Goal: Task Accomplishment & Management: Use online tool/utility

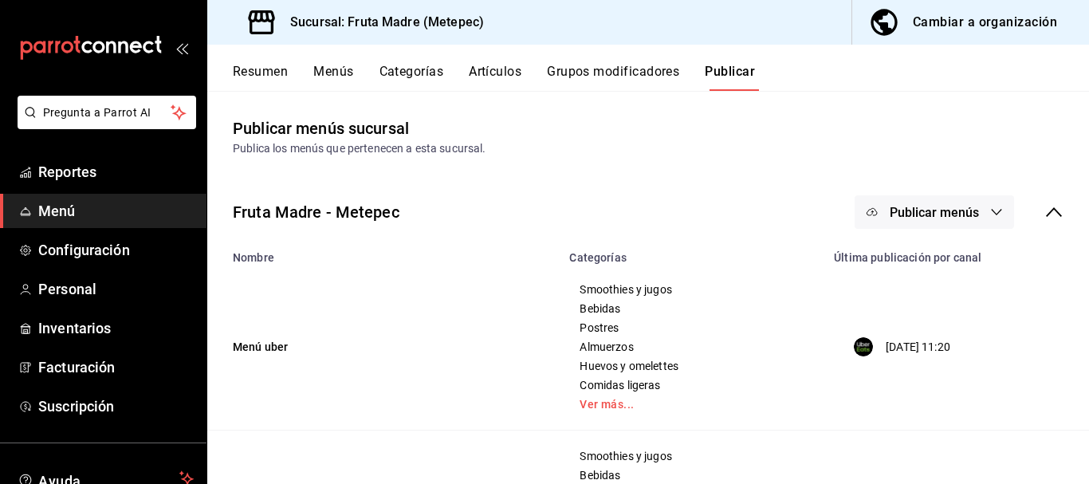
click at [957, 31] on div "Cambiar a organización" at bounding box center [984, 22] width 144 height 22
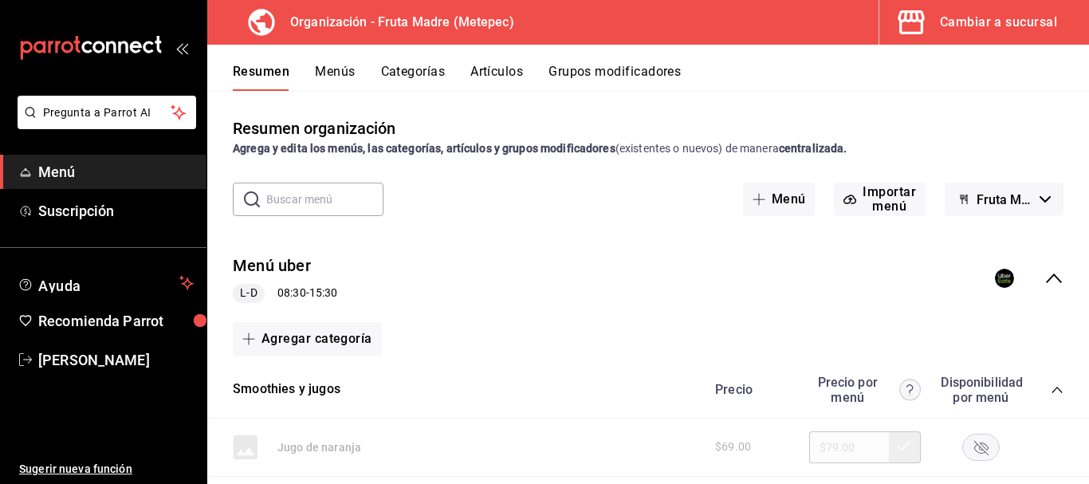
click at [331, 69] on button "Menús" at bounding box center [335, 77] width 40 height 27
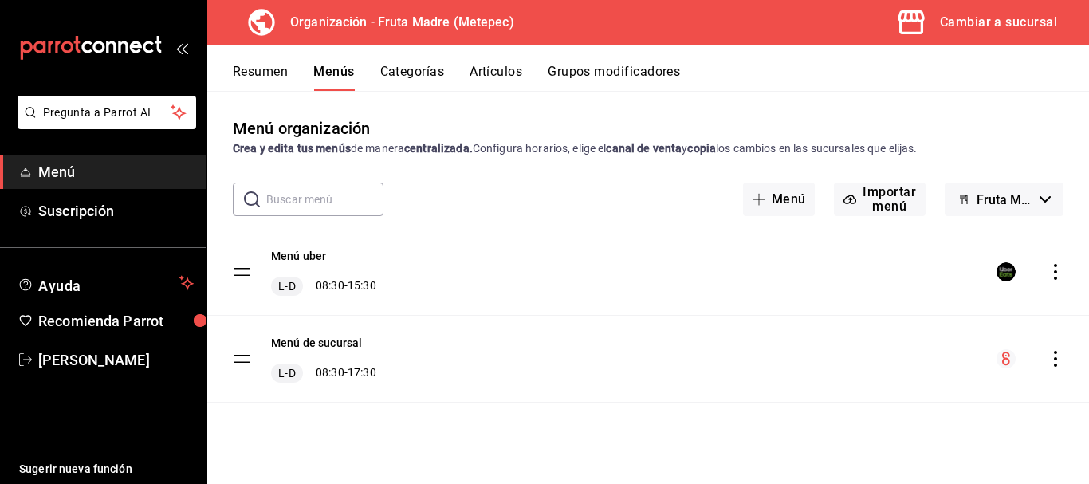
click at [253, 77] on button "Resumen" at bounding box center [260, 77] width 55 height 27
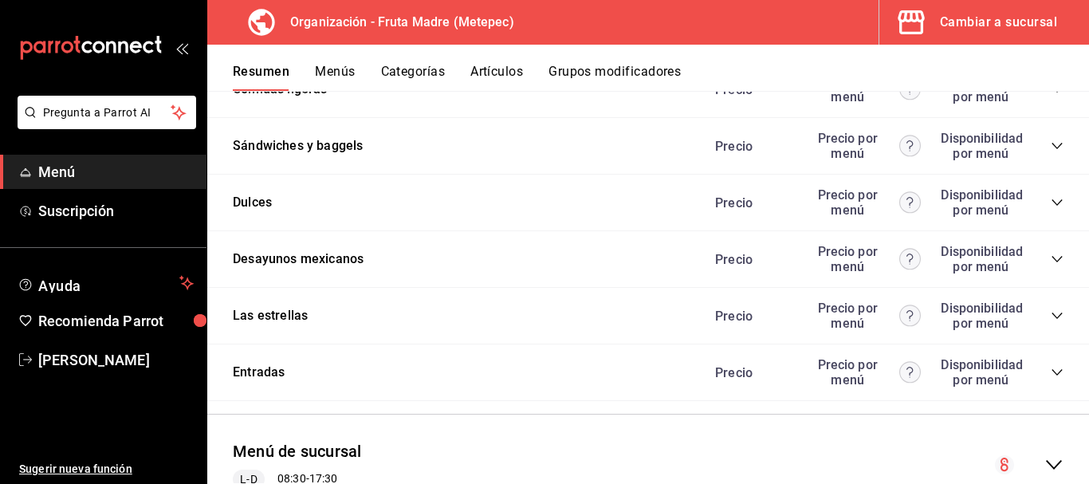
scroll to position [2948, 0]
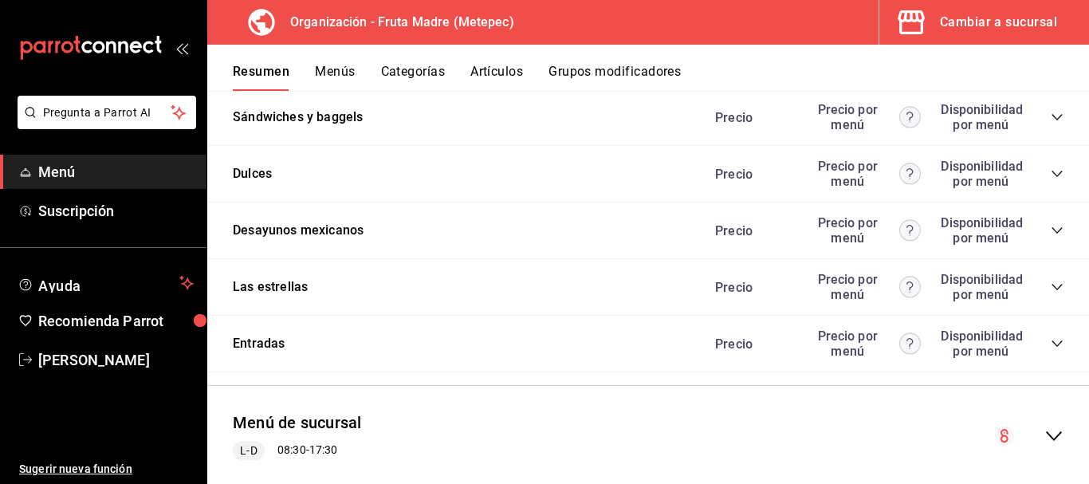
click at [1050, 283] on icon "collapse-category-row" at bounding box center [1056, 286] width 13 height 13
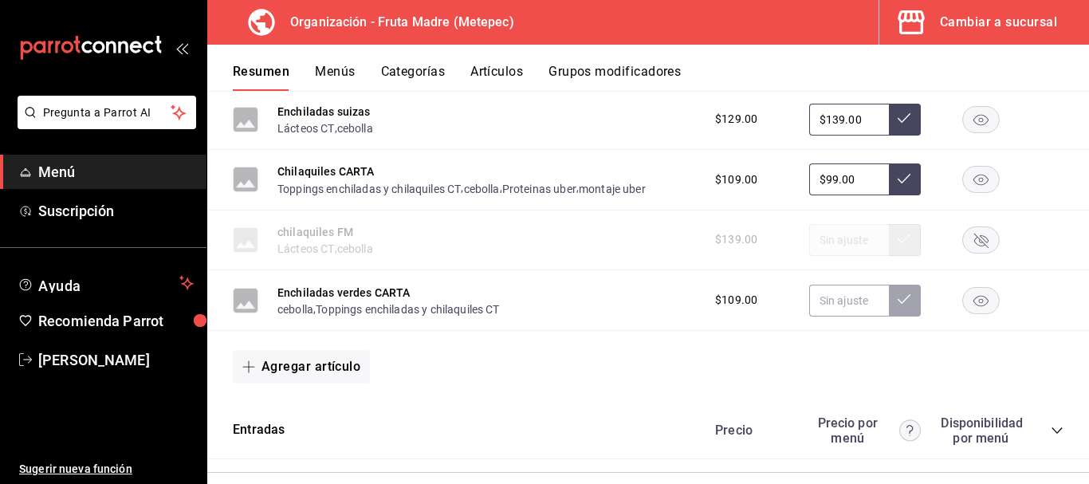
scroll to position [3028, 0]
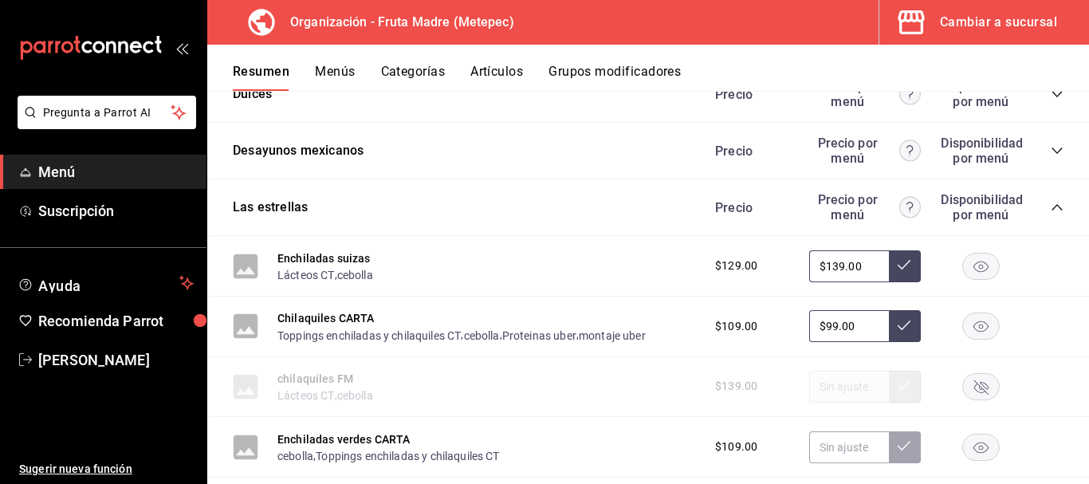
click at [1050, 147] on icon "collapse-category-row" at bounding box center [1056, 150] width 13 height 13
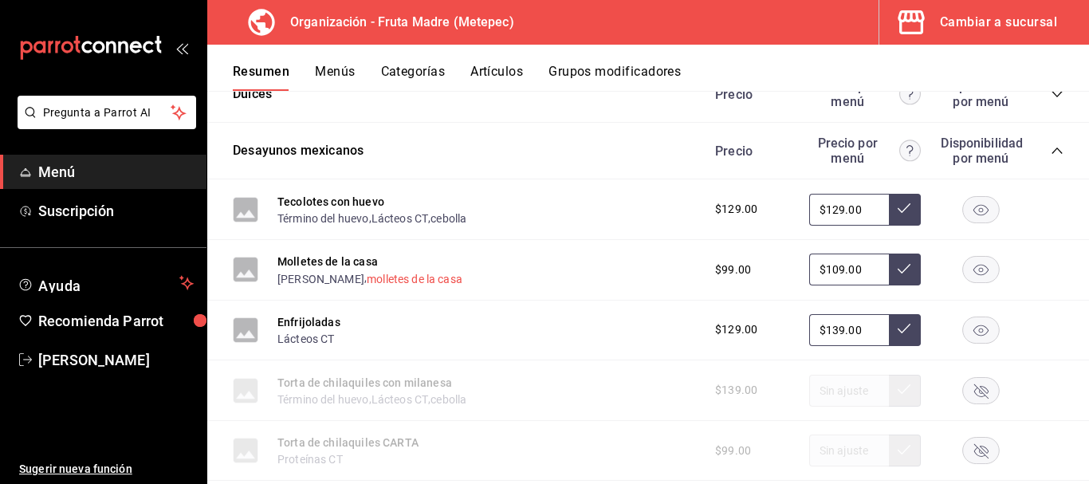
click at [401, 280] on button "molletes de la casa" at bounding box center [415, 279] width 96 height 16
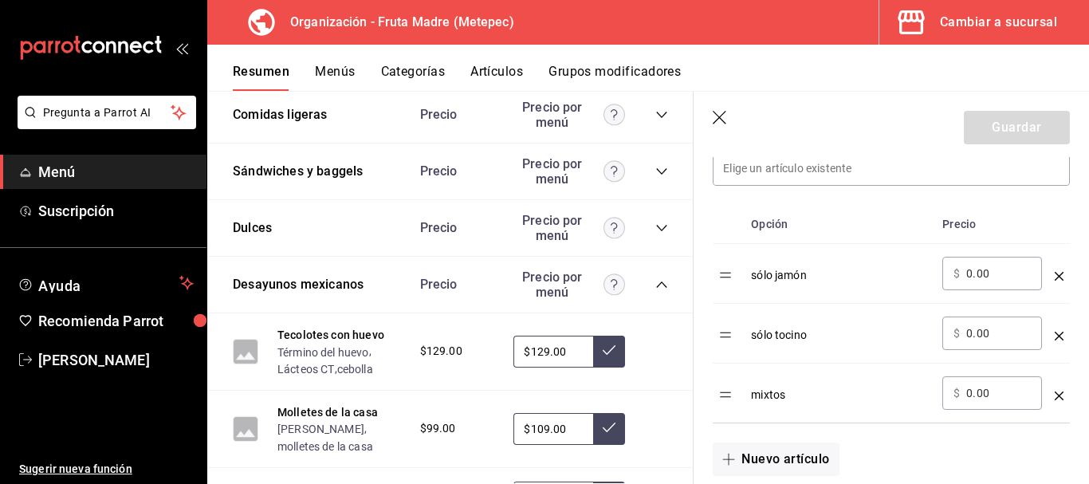
scroll to position [478, 0]
click at [1054, 391] on icon "optionsTable" at bounding box center [1058, 394] width 9 height 9
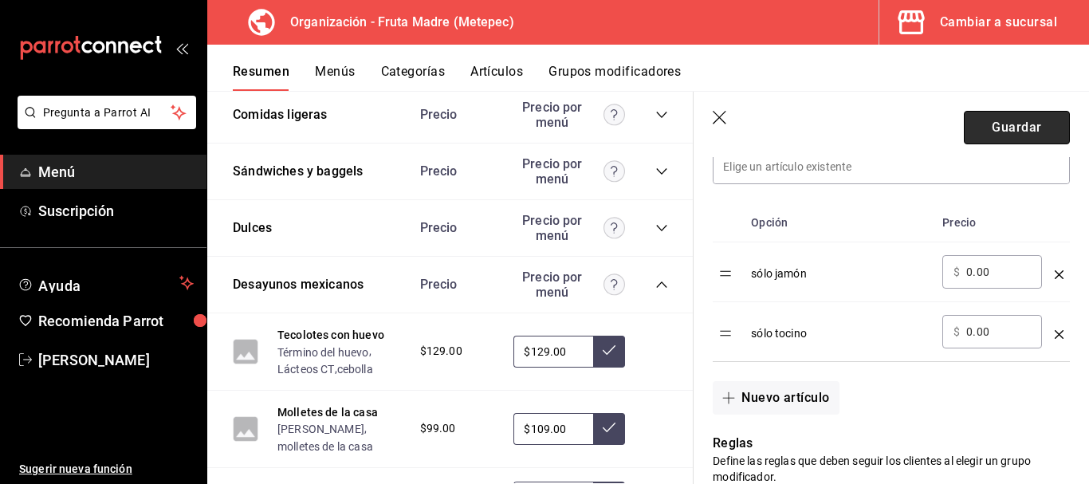
click at [1001, 130] on button "Guardar" at bounding box center [1016, 127] width 106 height 33
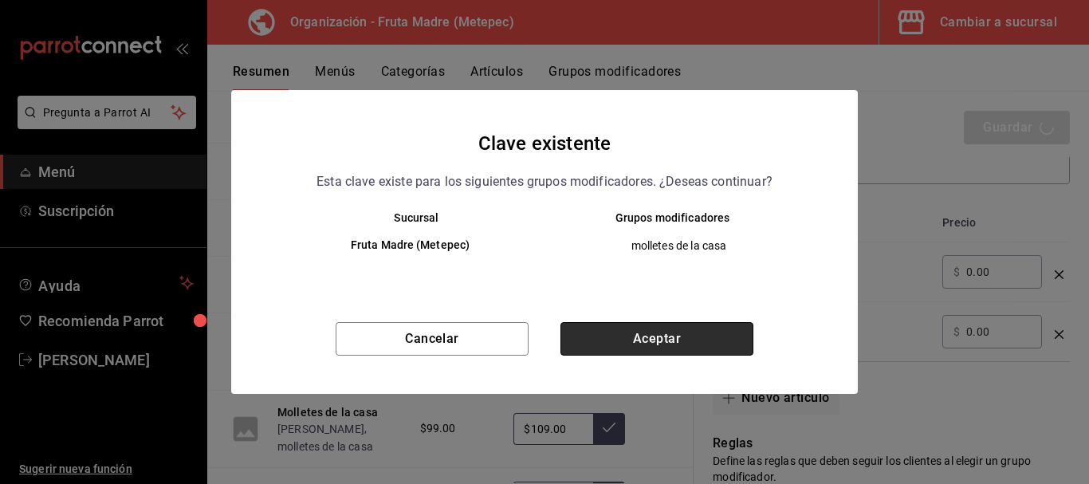
click at [628, 337] on button "Aceptar" at bounding box center [656, 338] width 193 height 33
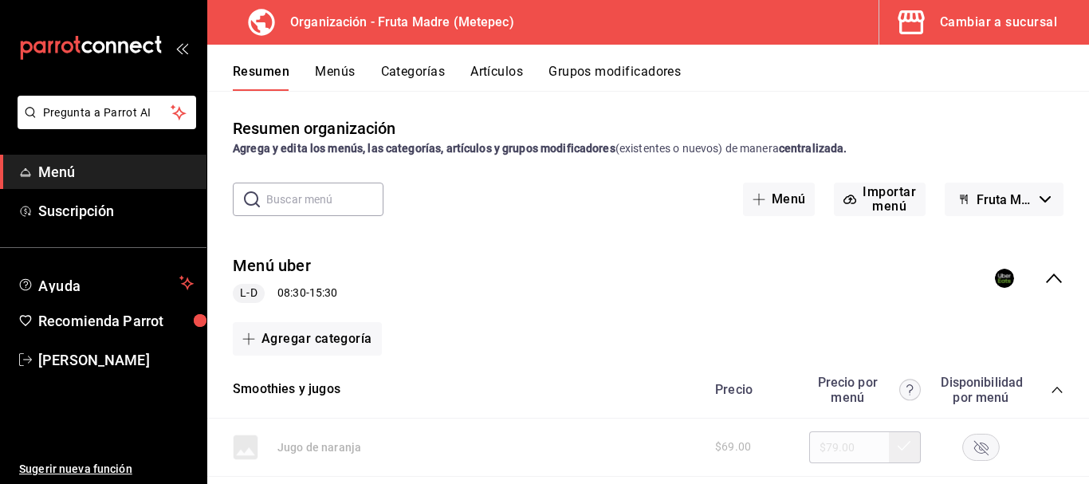
click at [343, 65] on button "Menús" at bounding box center [335, 77] width 40 height 27
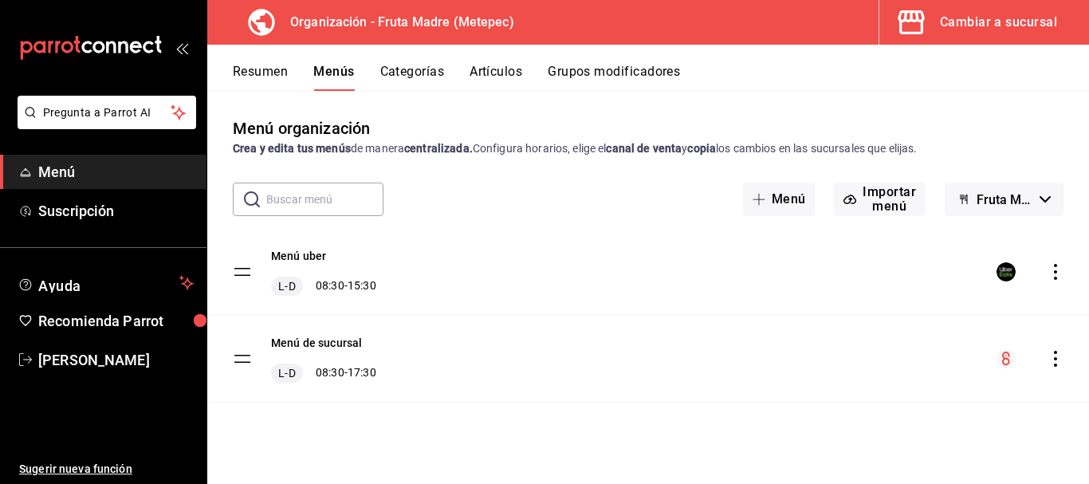
click at [1055, 279] on icon "actions" at bounding box center [1054, 272] width 3 height 16
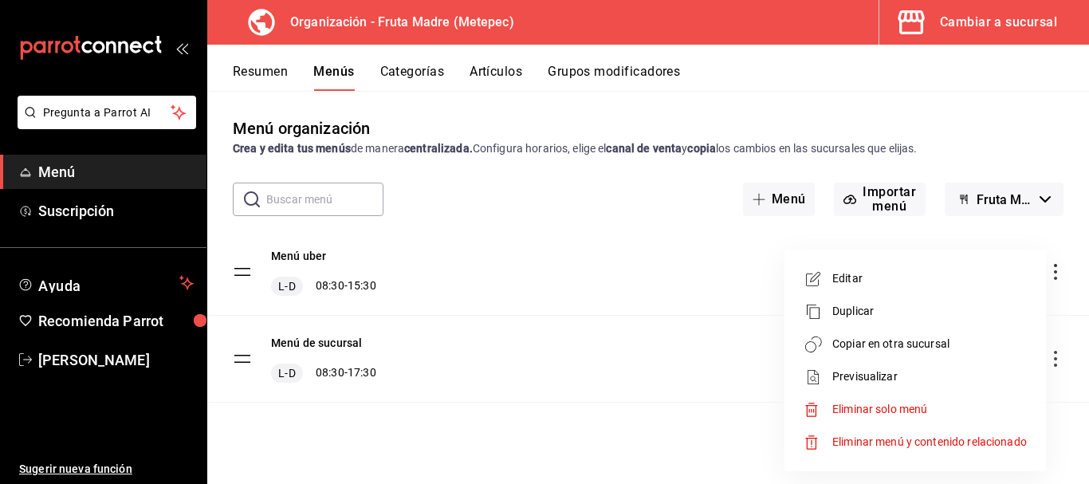
click at [872, 336] on span "Copiar en otra sucursal" at bounding box center [929, 343] width 194 height 17
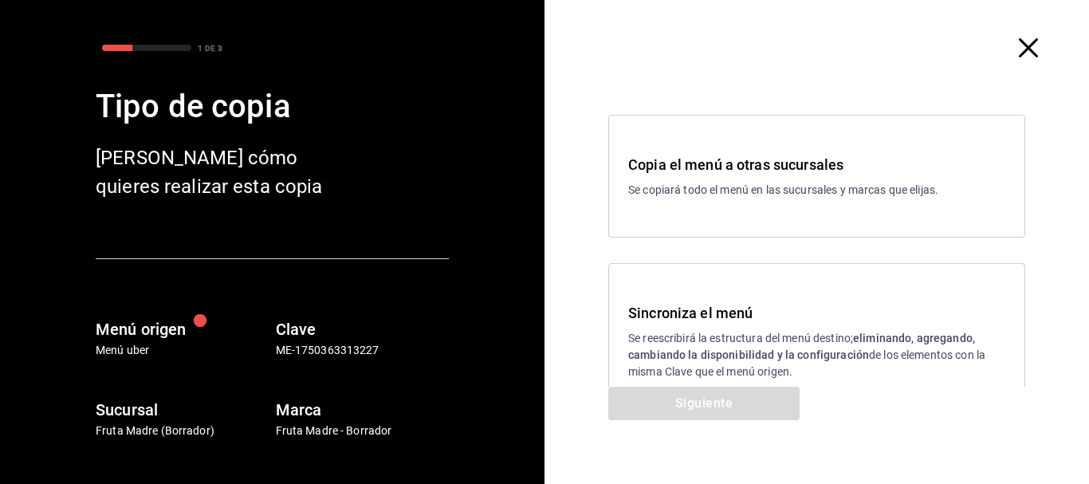
click at [743, 370] on p "Se reescribirá la estructura del menú destino; eliminando, agregando, cambiando…" at bounding box center [816, 355] width 377 height 50
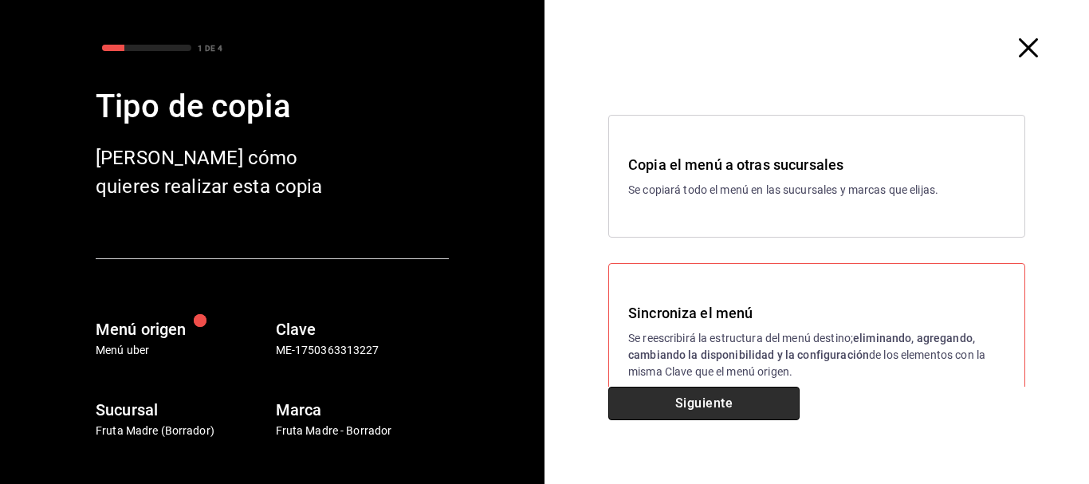
click at [726, 394] on button "Siguiente" at bounding box center [703, 402] width 191 height 33
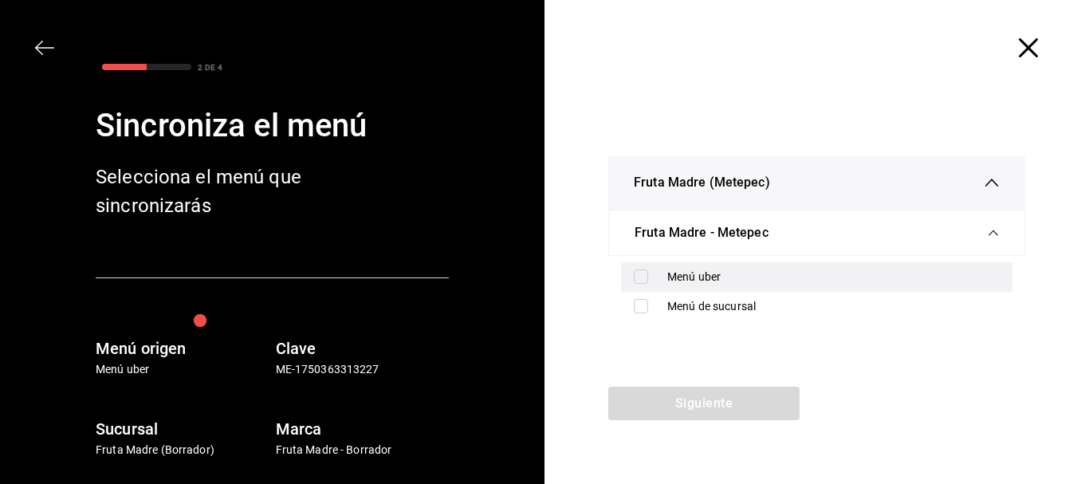
click at [711, 280] on div "Menú uber" at bounding box center [833, 277] width 332 height 17
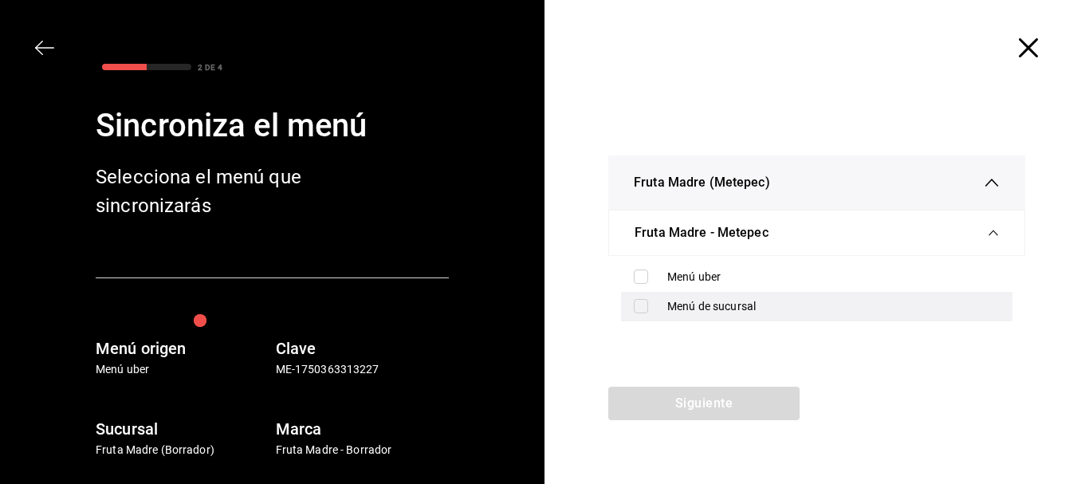
checkbox input "true"
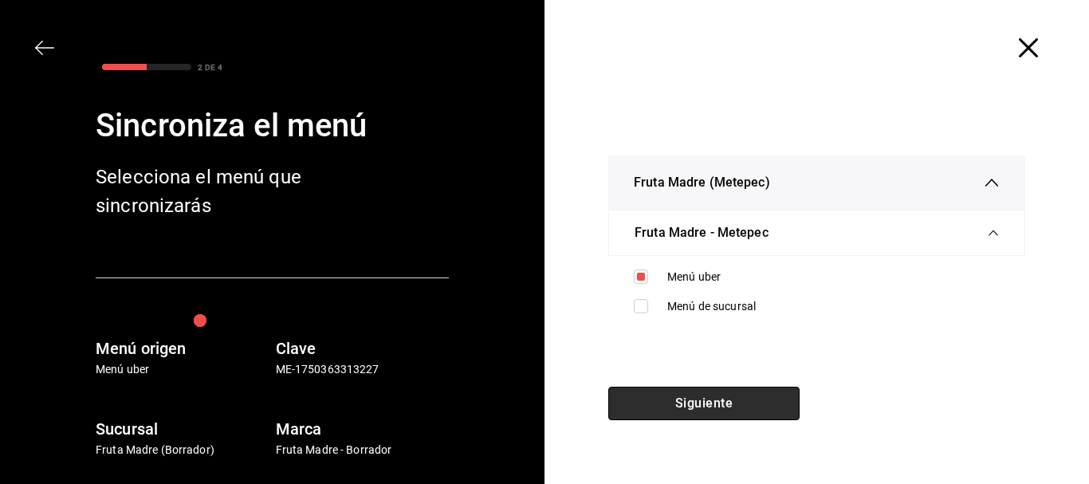
click at [700, 395] on button "Siguiente" at bounding box center [703, 402] width 191 height 33
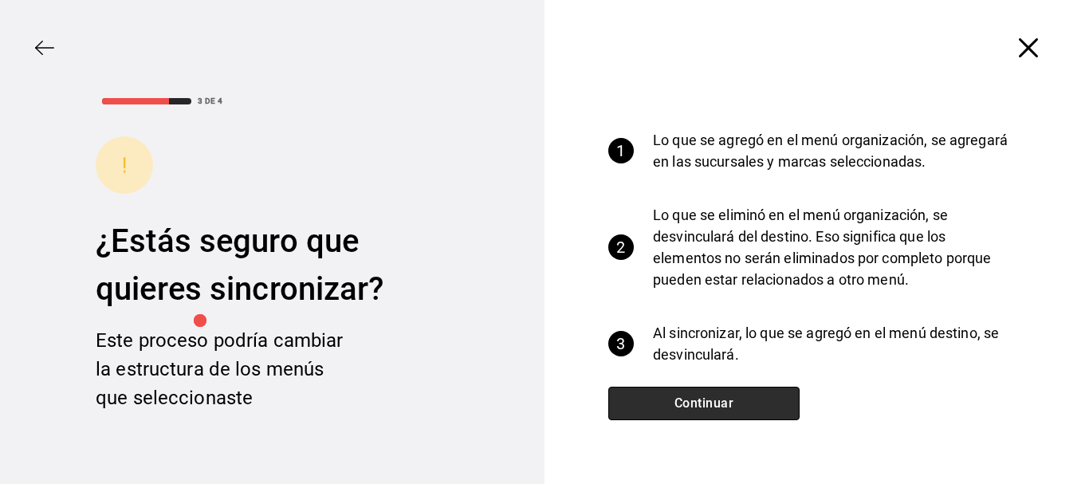
click at [661, 412] on button "Continuar" at bounding box center [703, 402] width 191 height 33
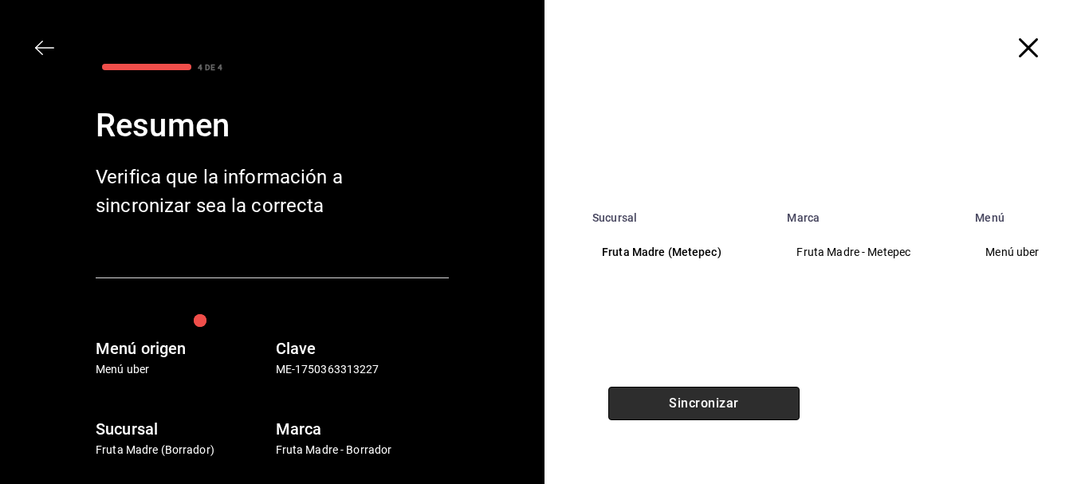
click at [671, 404] on button "Sincronizar" at bounding box center [703, 402] width 191 height 33
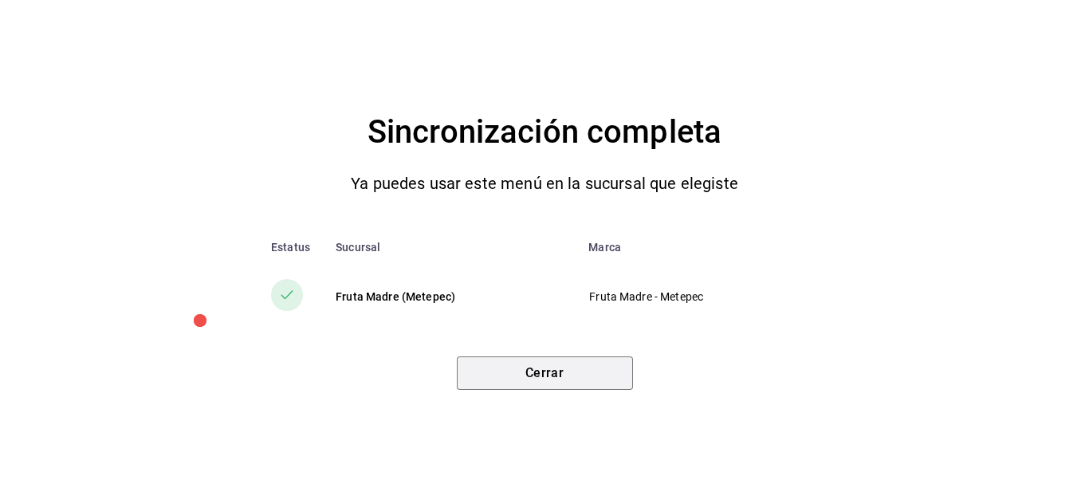
click at [544, 375] on button "Cerrar" at bounding box center [545, 372] width 176 height 33
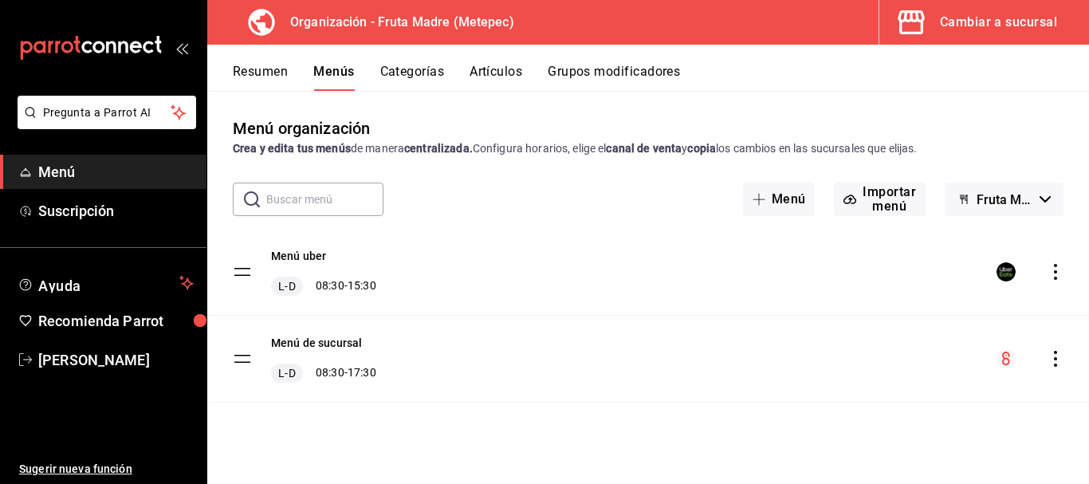
click at [928, 30] on span "button" at bounding box center [914, 22] width 38 height 32
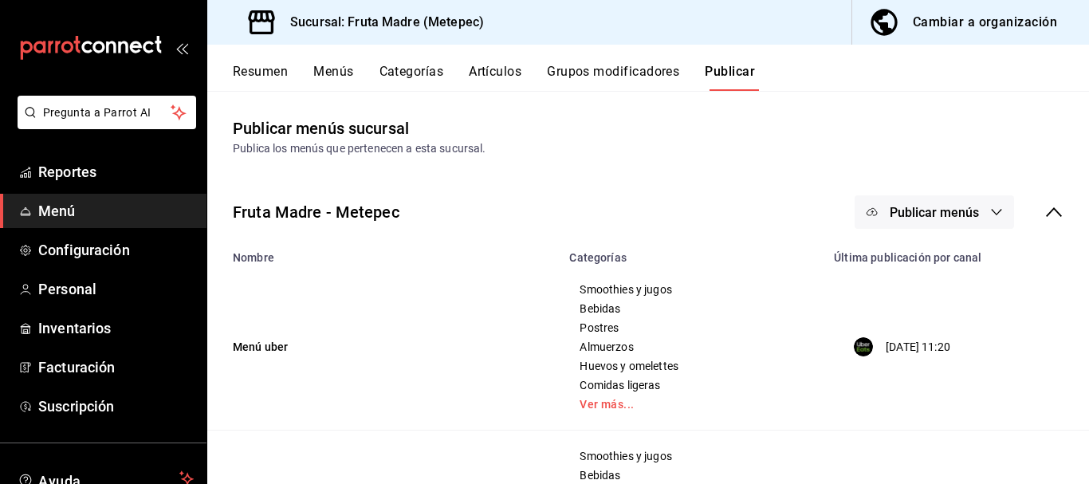
click at [920, 207] on span "Publicar menús" at bounding box center [933, 212] width 89 height 15
click at [924, 258] on span "Uber Eats" at bounding box center [945, 264] width 76 height 17
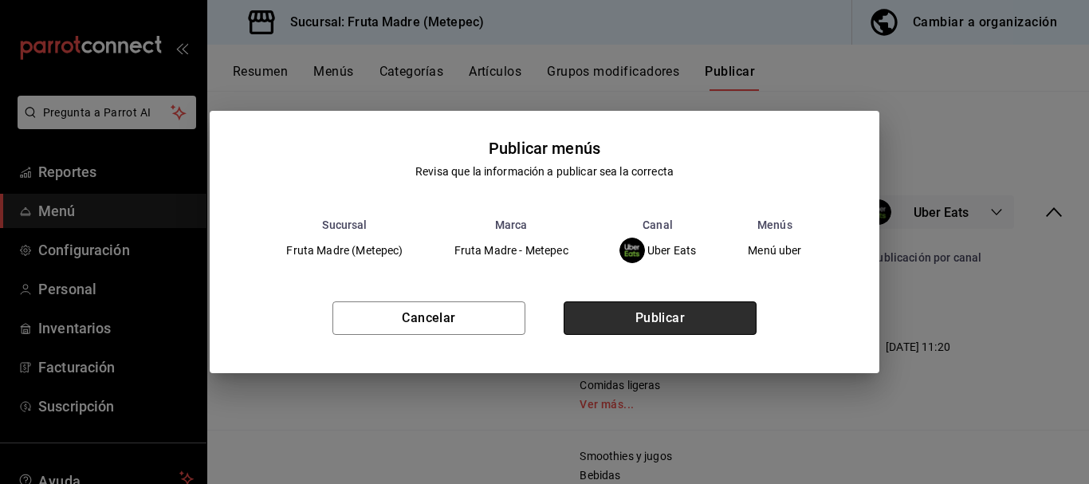
click at [610, 315] on button "Publicar" at bounding box center [659, 317] width 193 height 33
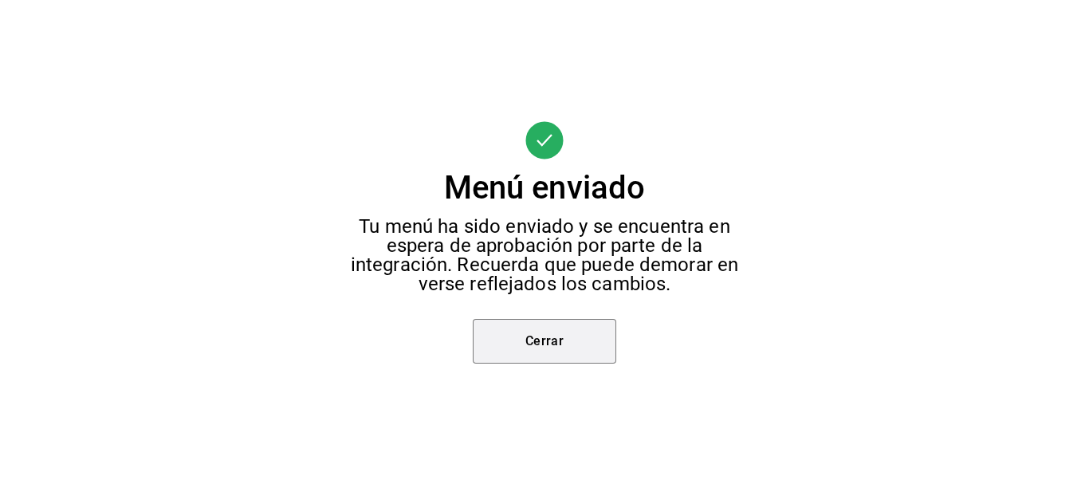
click at [524, 351] on button "Cerrar" at bounding box center [544, 341] width 143 height 45
